Goal: Task Accomplishment & Management: Use online tool/utility

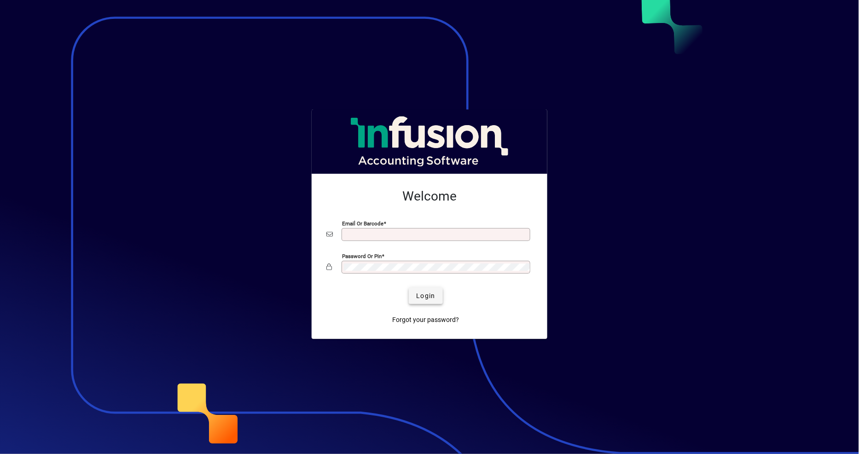
type input "**********"
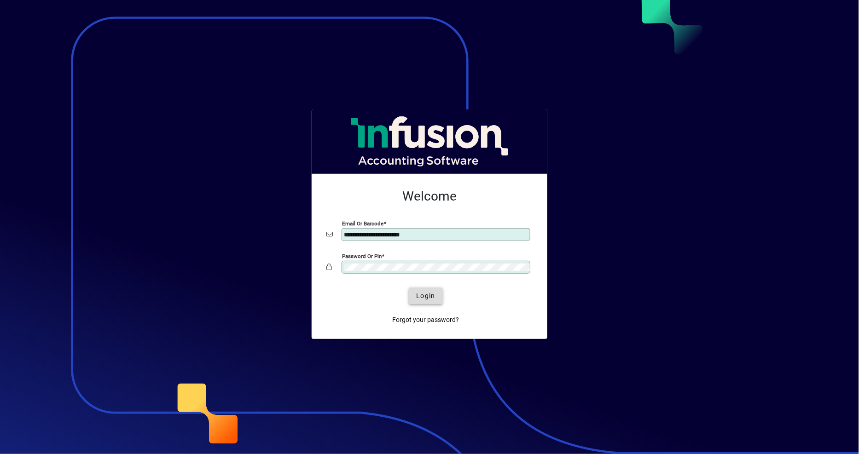
click at [419, 300] on span "Login" at bounding box center [425, 296] width 19 height 10
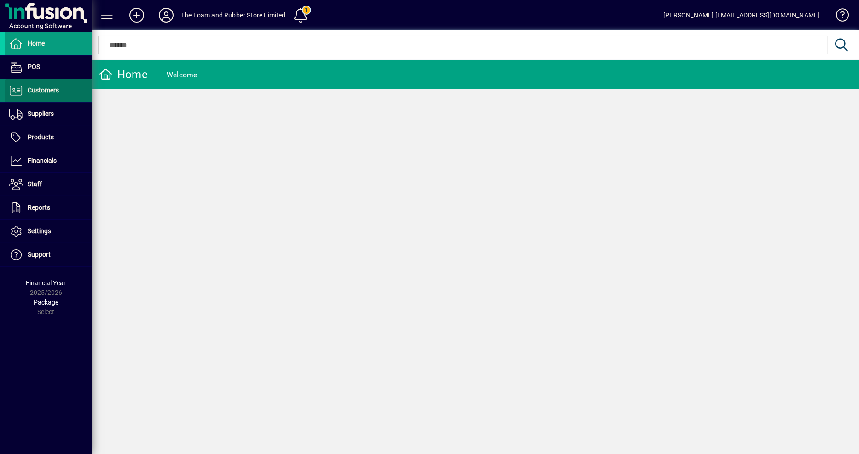
click at [59, 93] on span at bounding box center [48, 91] width 87 height 22
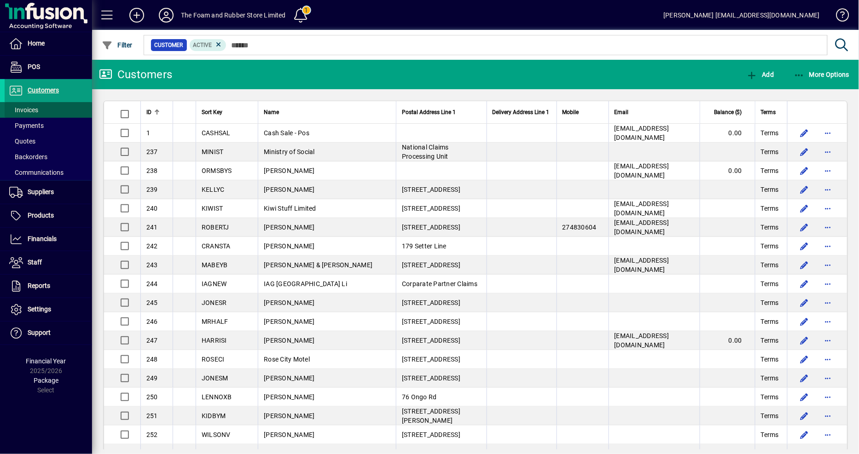
click at [37, 111] on span "Invoices" at bounding box center [23, 109] width 29 height 7
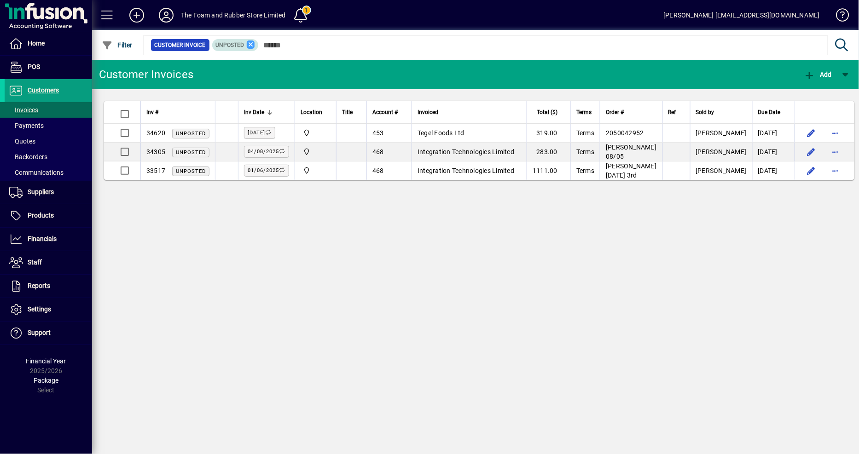
click at [250, 44] on icon at bounding box center [251, 45] width 8 height 8
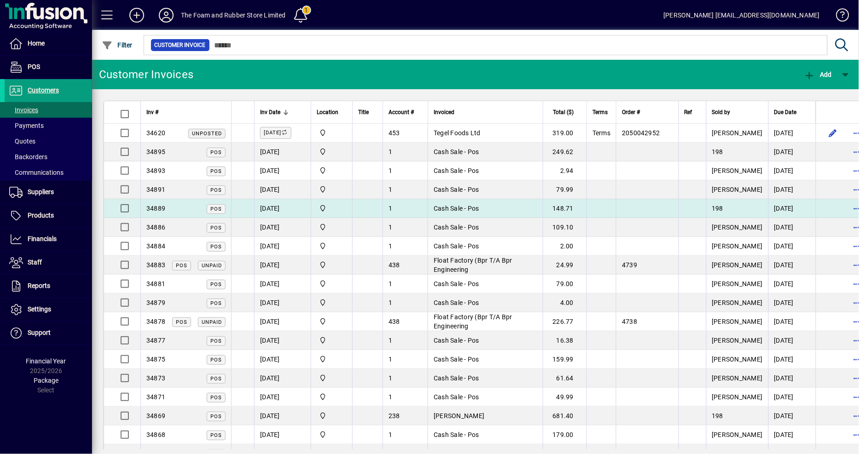
click at [541, 209] on td "Cash Sale - Pos" at bounding box center [485, 208] width 115 height 19
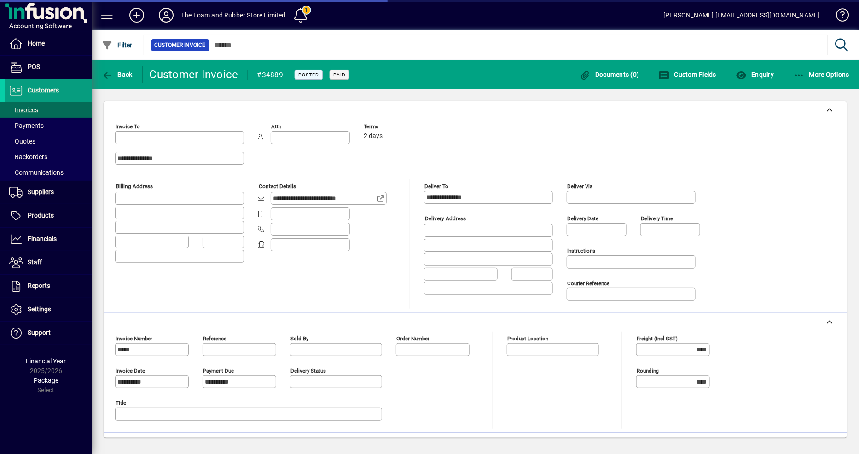
type input "**********"
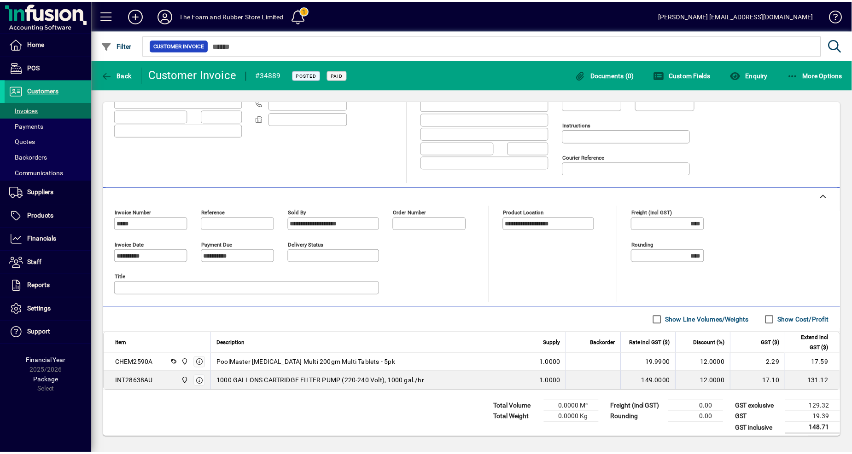
scroll to position [135, 0]
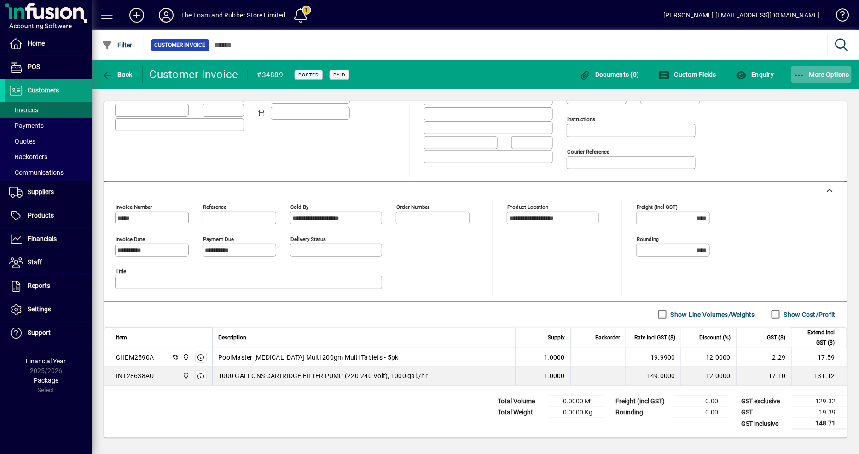
click at [838, 70] on span "button" at bounding box center [821, 75] width 61 height 22
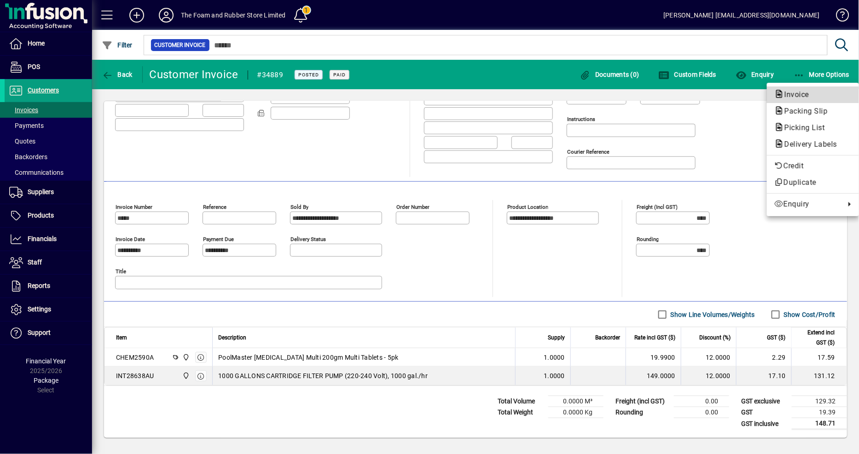
click at [792, 98] on span "Invoice" at bounding box center [794, 94] width 40 height 9
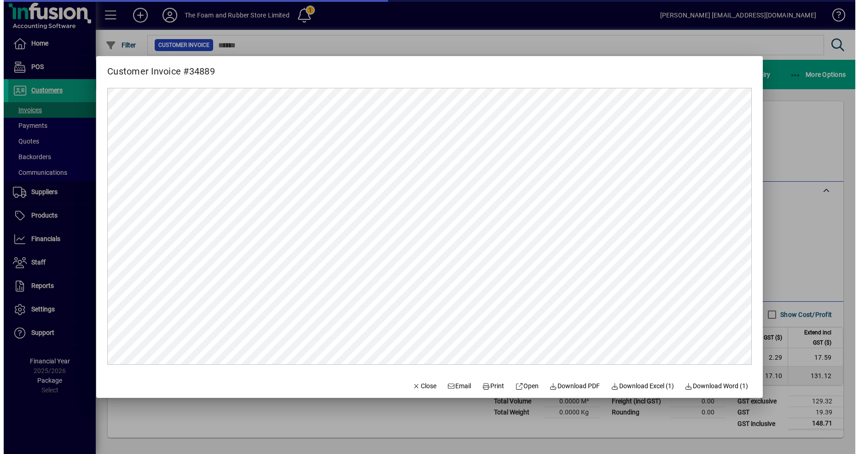
scroll to position [0, 0]
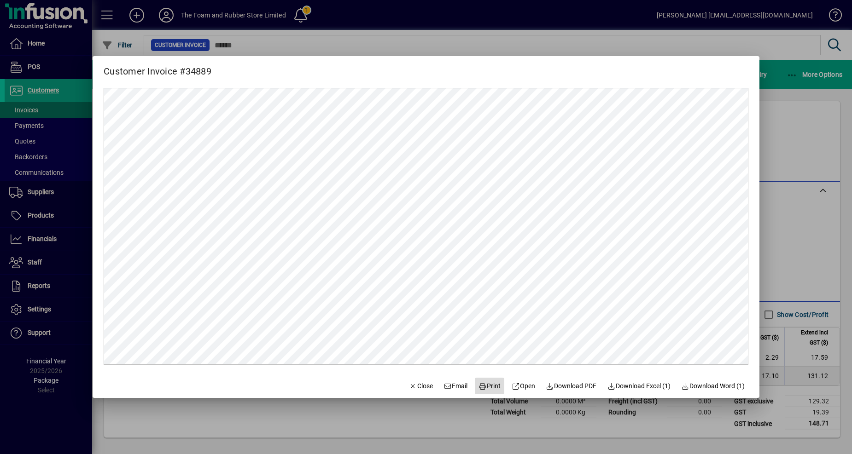
click at [489, 384] on span "Print" at bounding box center [489, 387] width 22 height 10
click at [767, 150] on div at bounding box center [426, 227] width 852 height 454
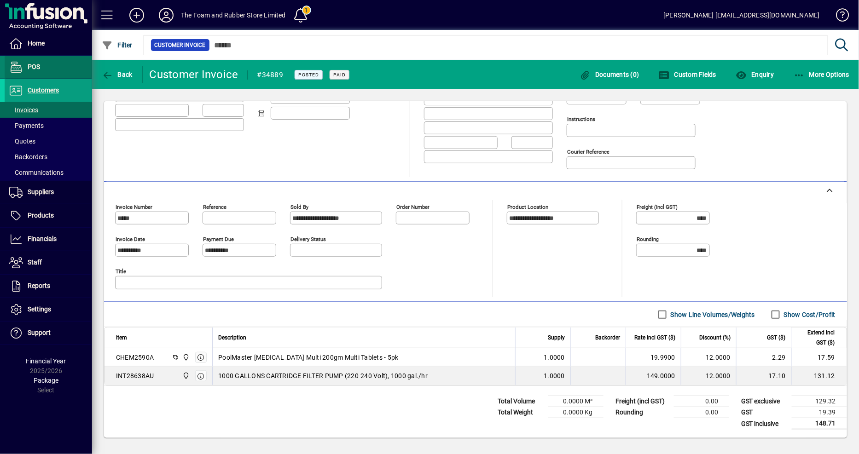
click at [29, 64] on span "POS" at bounding box center [34, 66] width 12 height 7
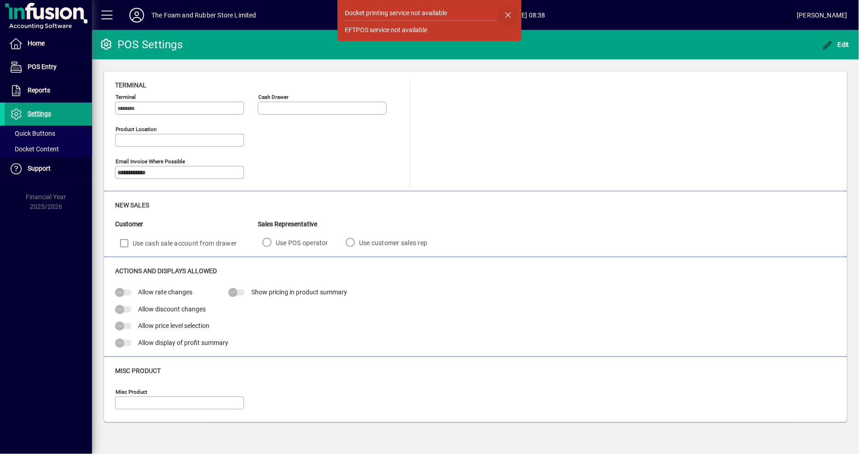
click at [506, 15] on span "button" at bounding box center [508, 15] width 22 height 22
